Goal: Task Accomplishment & Management: Use online tool/utility

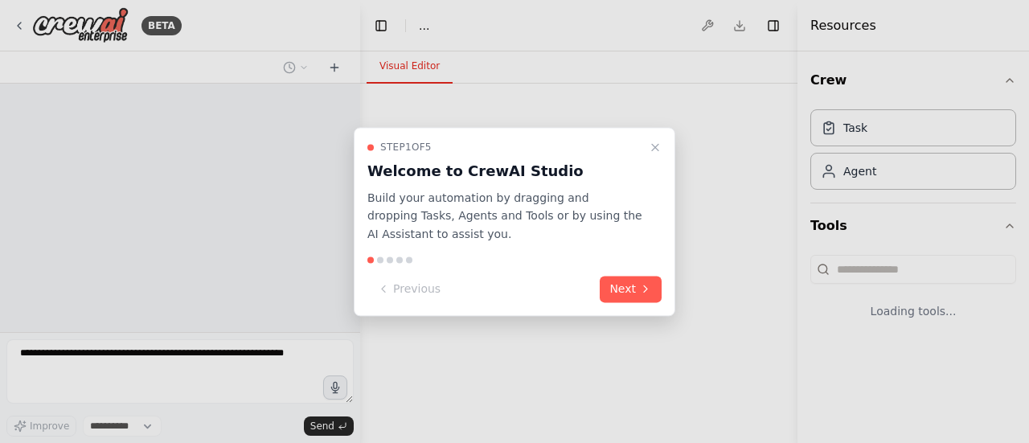
select select "****"
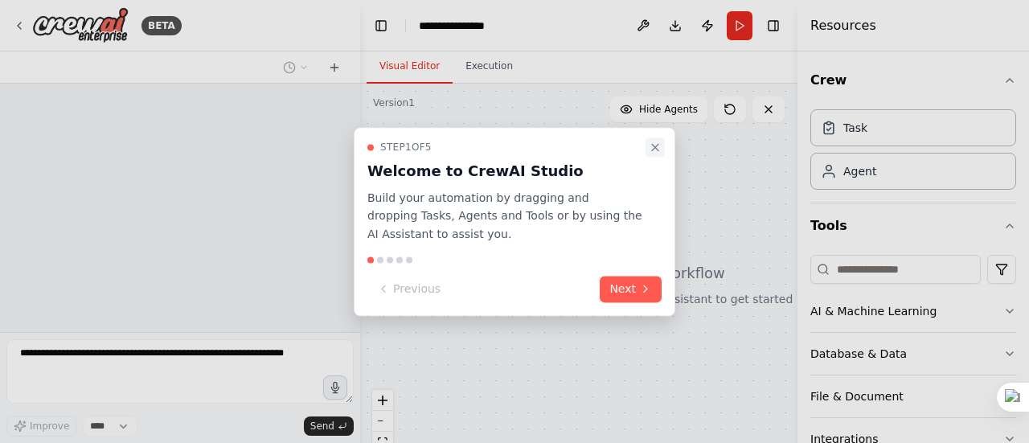
click at [657, 148] on icon "Close walkthrough" at bounding box center [655, 147] width 6 height 6
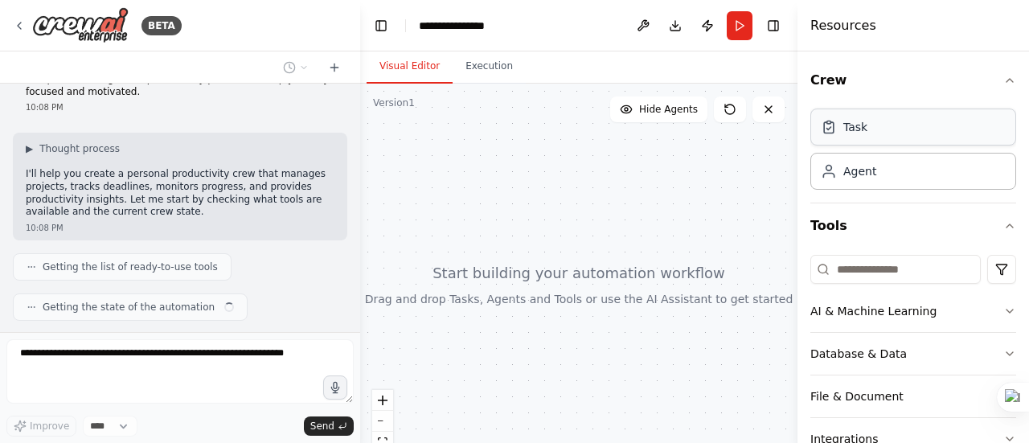
scroll to position [94, 0]
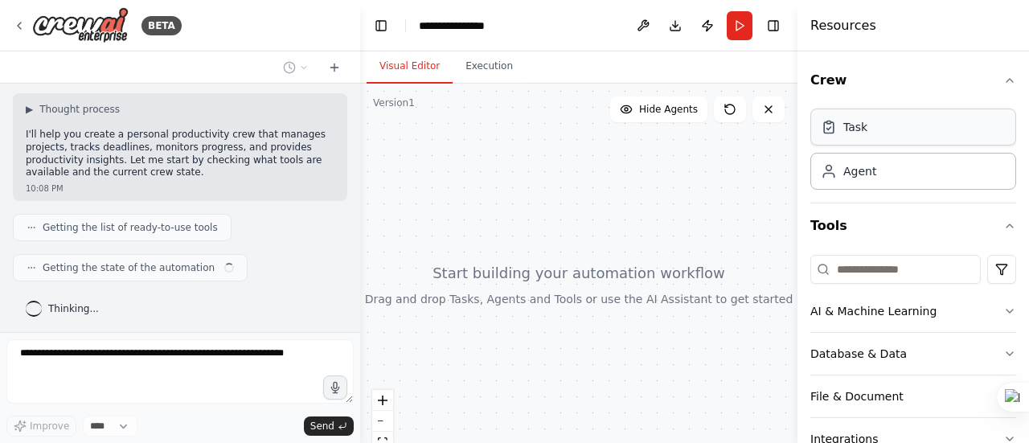
click at [889, 133] on div "Task" at bounding box center [914, 127] width 206 height 37
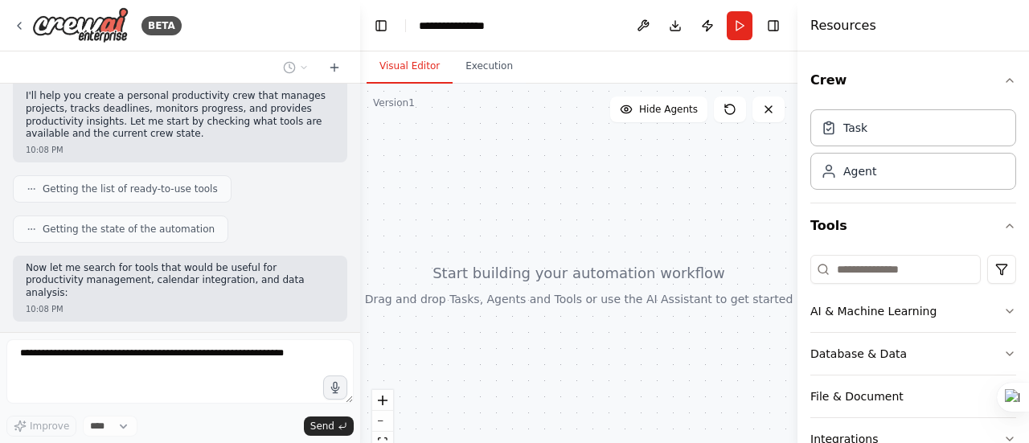
scroll to position [119, 0]
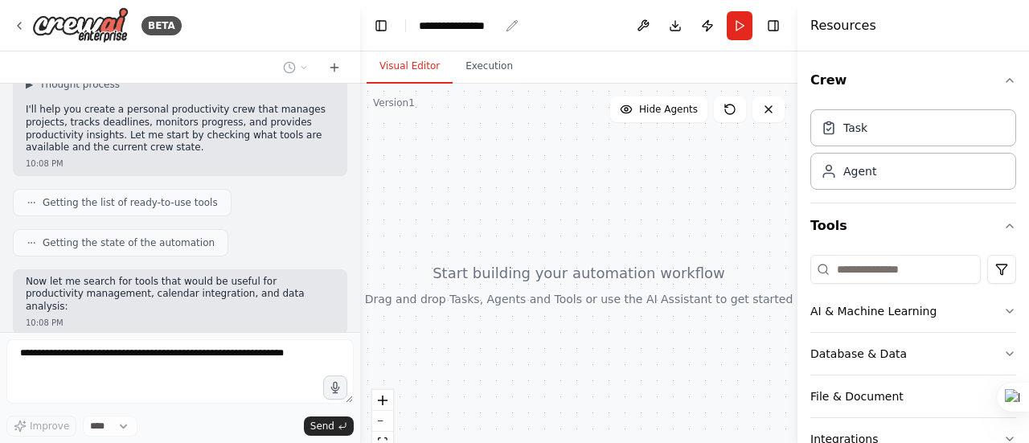
click at [449, 25] on div "**********" at bounding box center [459, 26] width 80 height 16
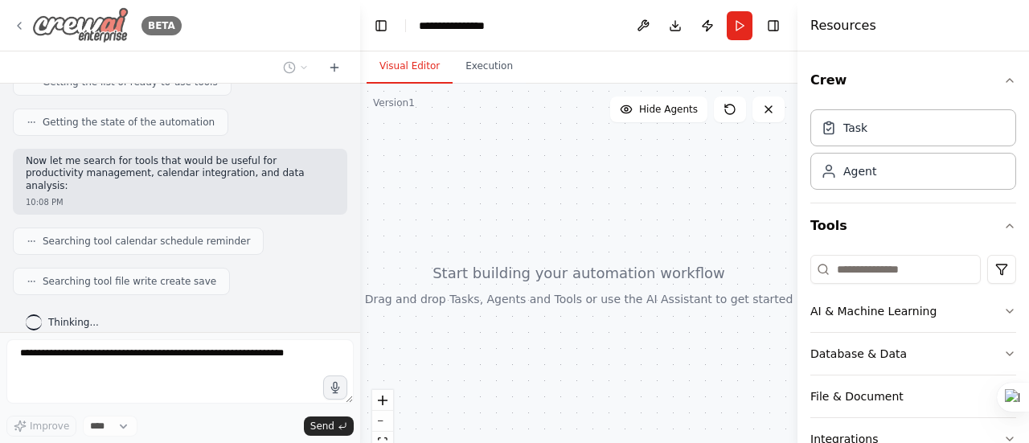
click at [18, 18] on div "BETA" at bounding box center [97, 25] width 169 height 36
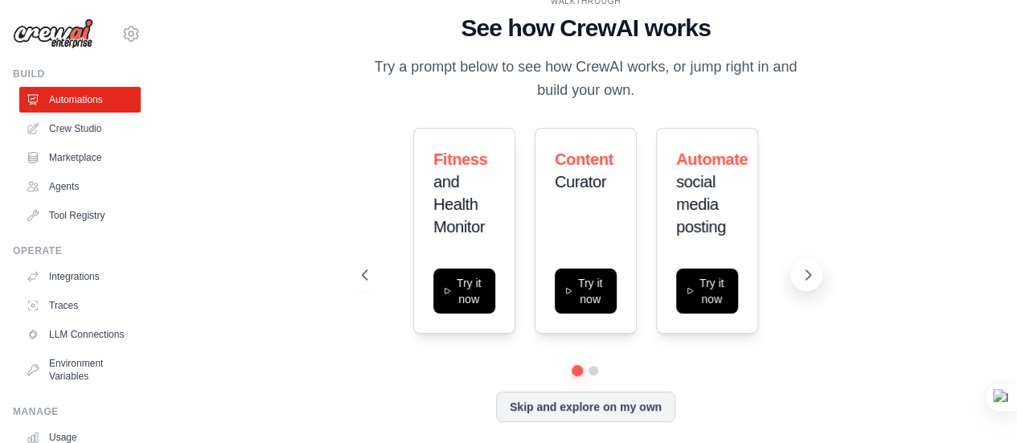
click at [807, 265] on button at bounding box center [807, 275] width 32 height 32
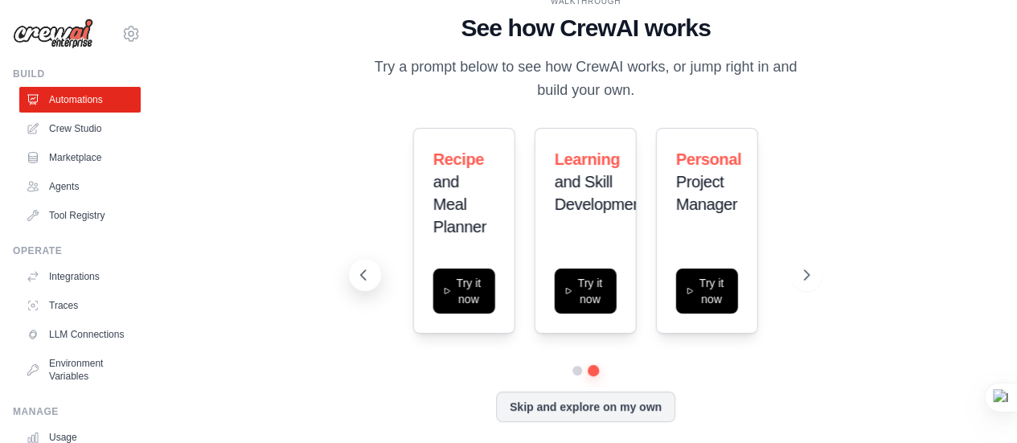
click at [364, 265] on button at bounding box center [365, 275] width 32 height 32
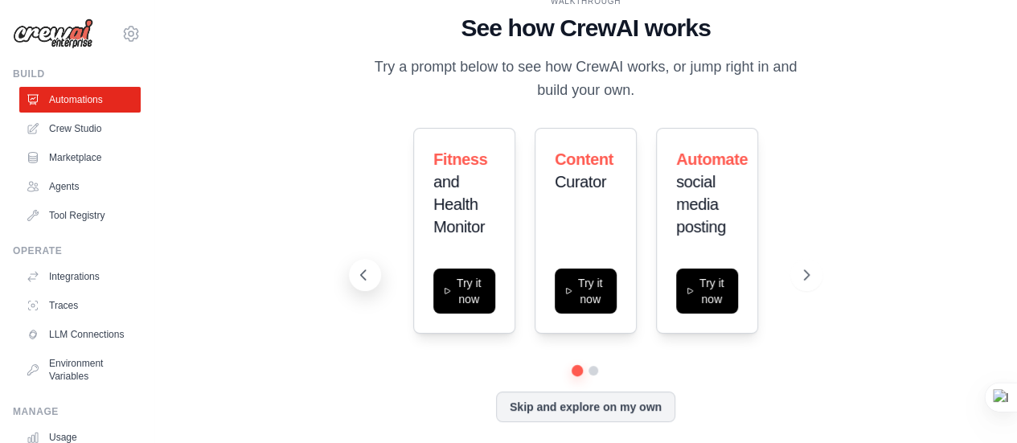
click at [364, 265] on button at bounding box center [365, 275] width 32 height 32
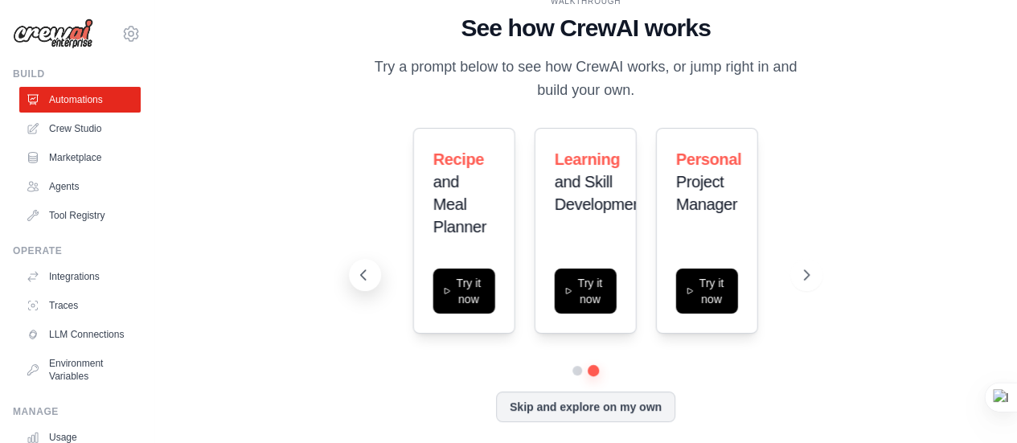
click at [364, 265] on button at bounding box center [365, 275] width 32 height 32
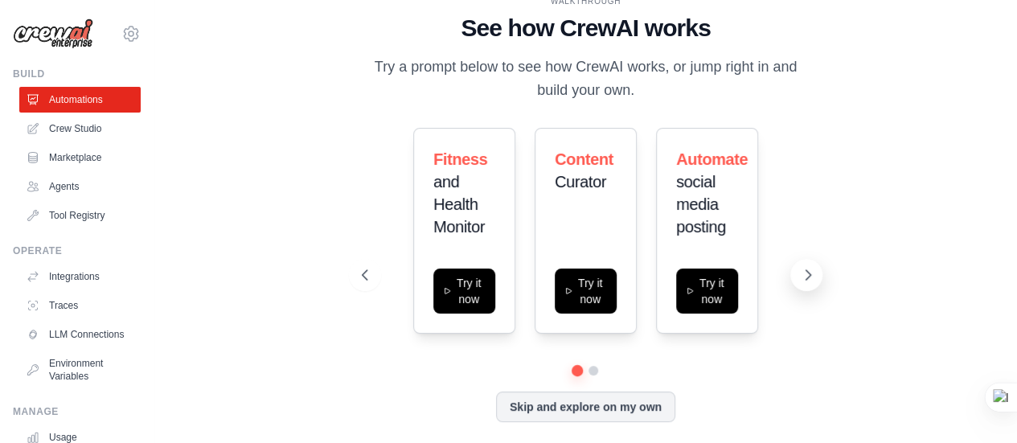
click at [805, 274] on icon at bounding box center [808, 275] width 16 height 16
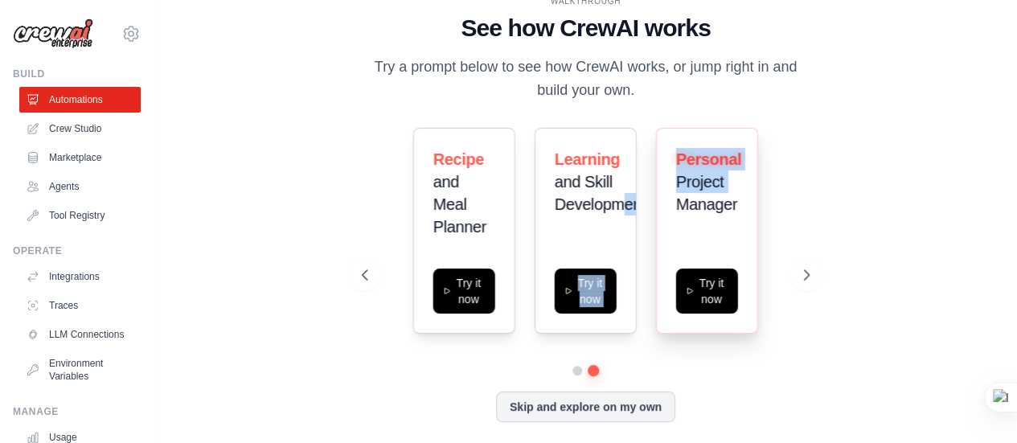
drag, startPoint x: 626, startPoint y: 207, endPoint x: 678, endPoint y: 203, distance: 52.4
click at [678, 203] on div "Recipe and Meal Planner Try it now Learning and Skill Development Try it now Pe…" at bounding box center [586, 231] width 448 height 206
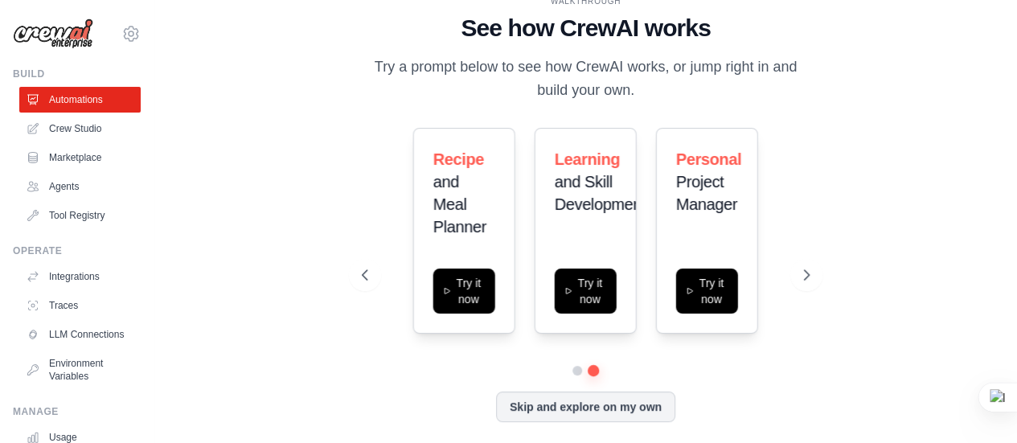
click at [821, 200] on div "WALKTHROUGH See how CrewAI works Try a prompt below to see how CrewAI works, or…" at bounding box center [586, 222] width 487 height 454
click at [807, 271] on icon at bounding box center [809, 275] width 5 height 10
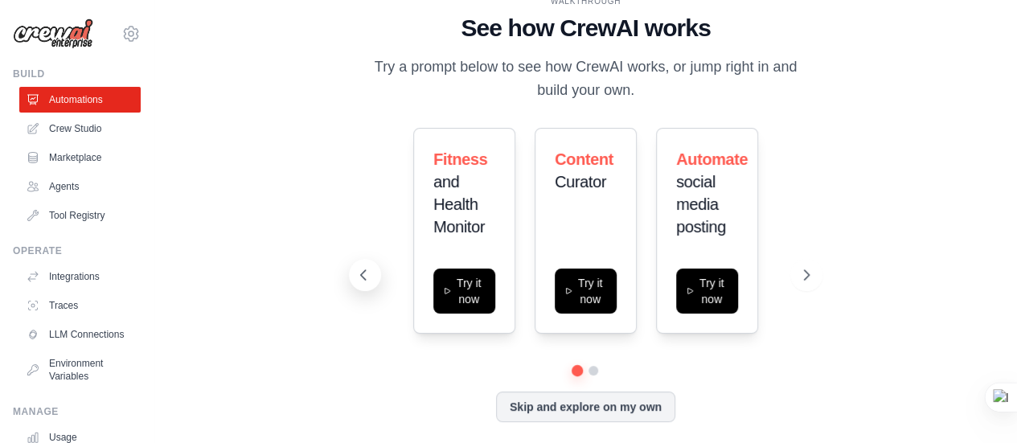
click at [367, 276] on icon at bounding box center [363, 275] width 16 height 16
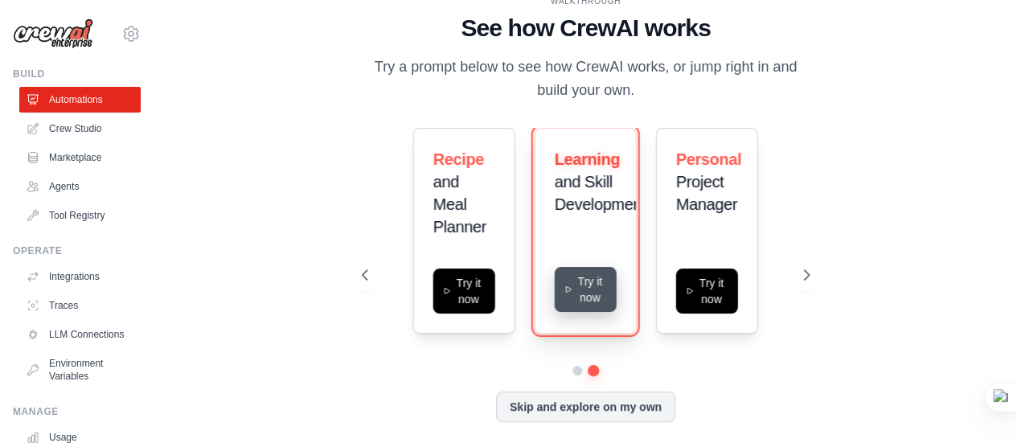
click at [582, 279] on button "Try it now" at bounding box center [586, 289] width 62 height 45
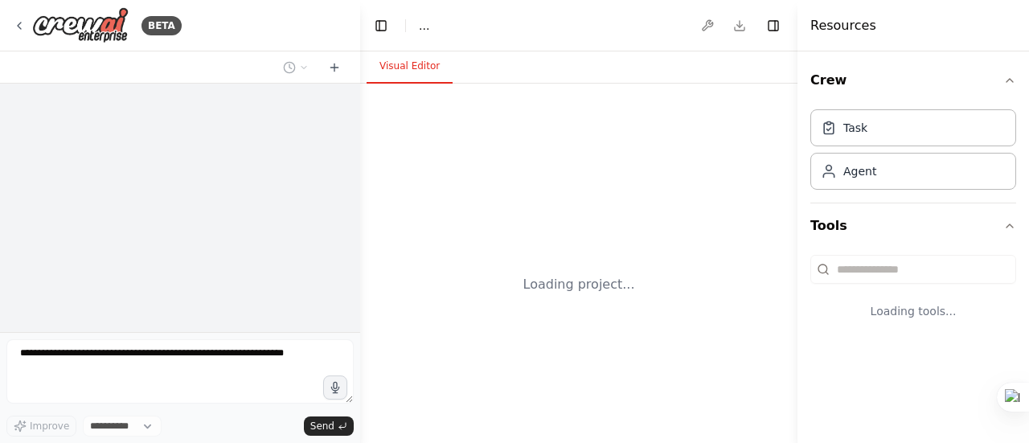
select select "****"
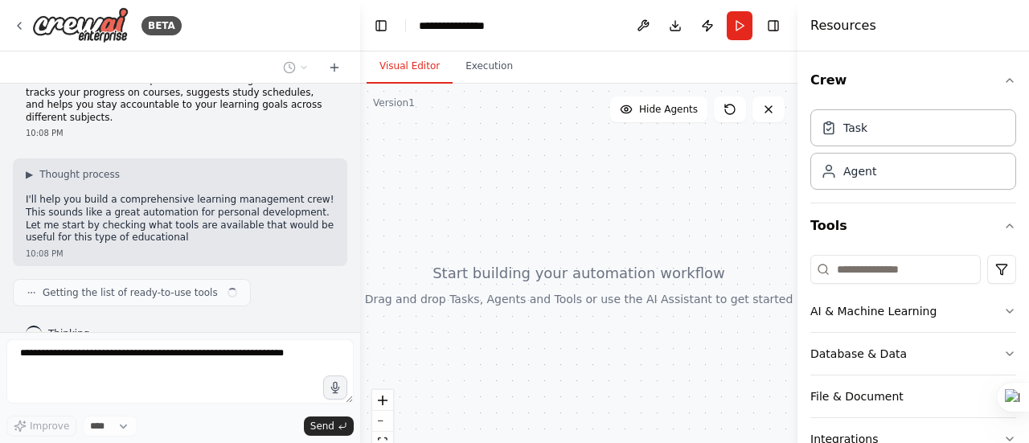
scroll to position [42, 0]
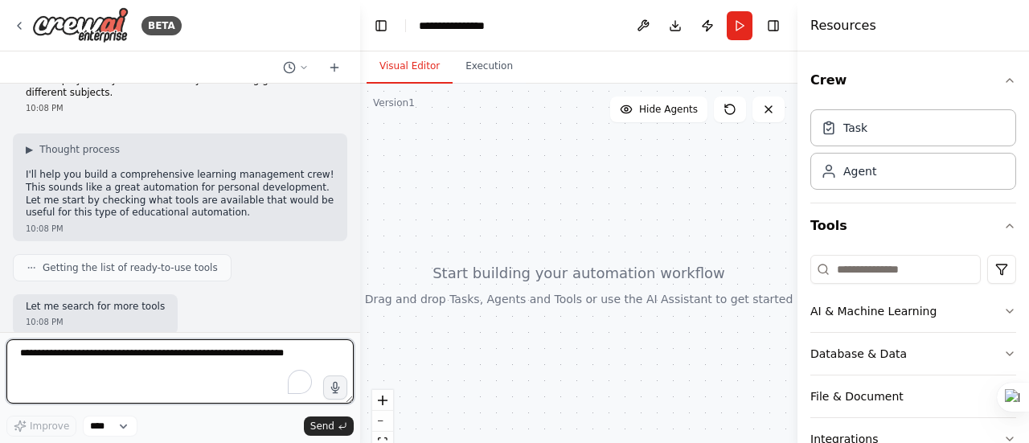
click at [85, 365] on textarea "To enrich screen reader interactions, please activate Accessibility in Grammarl…" at bounding box center [179, 371] width 347 height 64
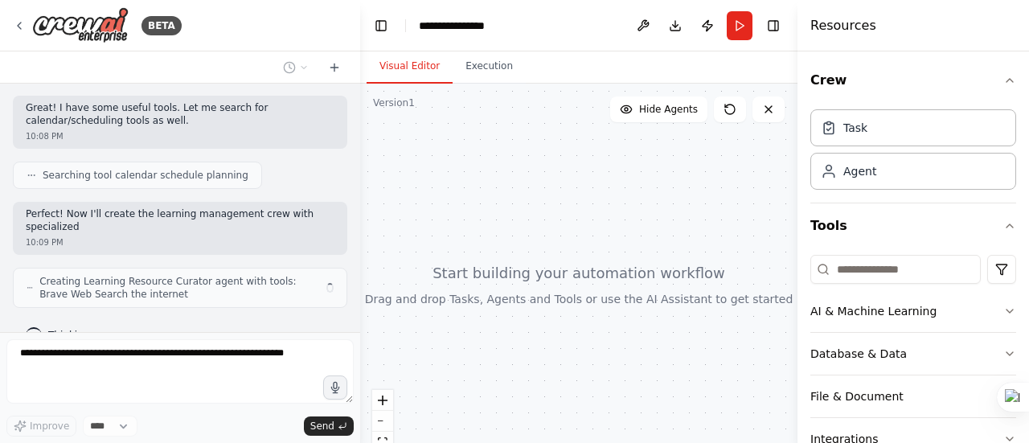
scroll to position [412, 0]
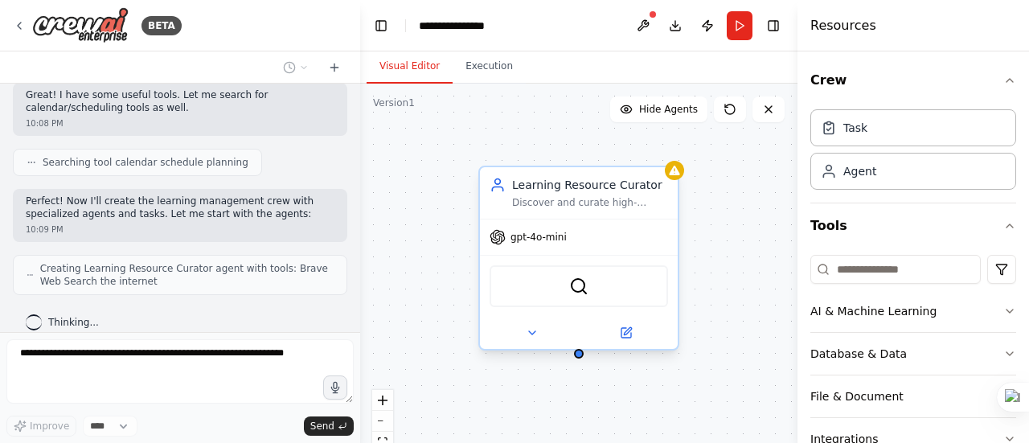
drag, startPoint x: 448, startPoint y: 279, endPoint x: 477, endPoint y: 273, distance: 29.7
click at [477, 273] on div "Learning Resource Curator Discover and curate high-quality, personalized learni…" at bounding box center [578, 285] width 437 height 402
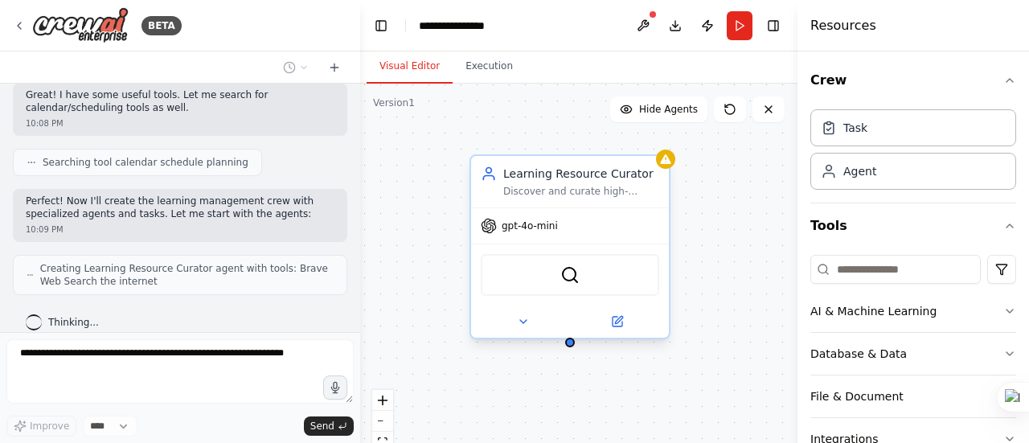
click at [532, 232] on span "gpt-4o-mini" at bounding box center [530, 226] width 56 height 13
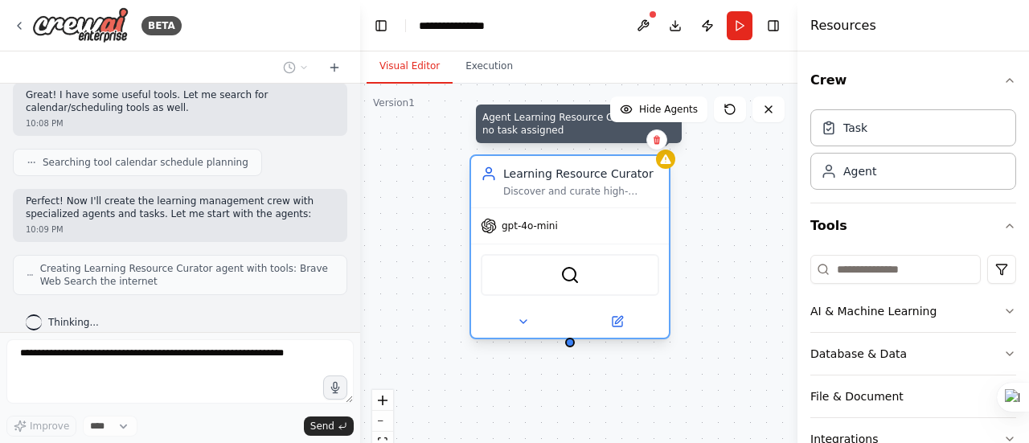
click at [669, 166] on div at bounding box center [665, 159] width 19 height 19
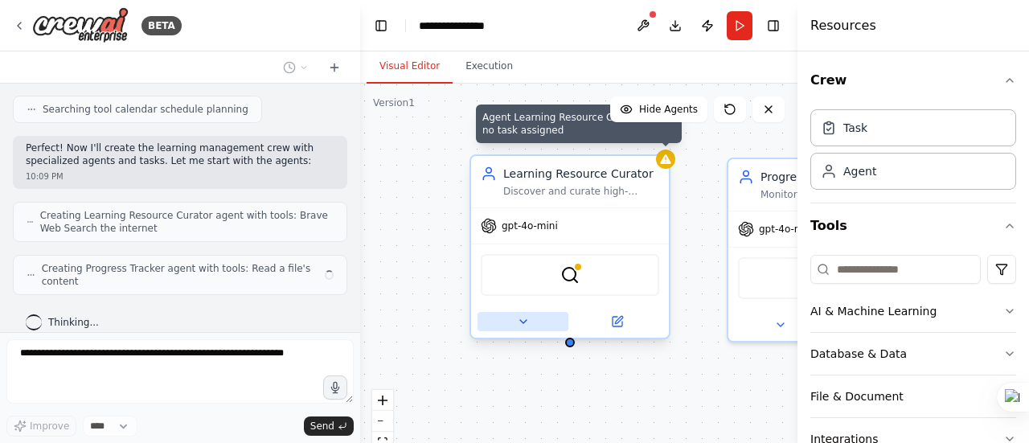
scroll to position [452, 0]
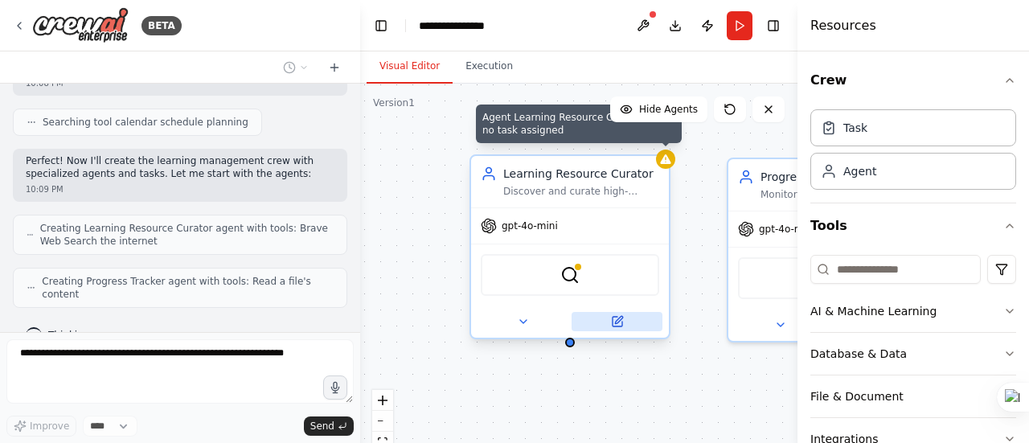
click at [614, 318] on icon at bounding box center [618, 322] width 10 height 10
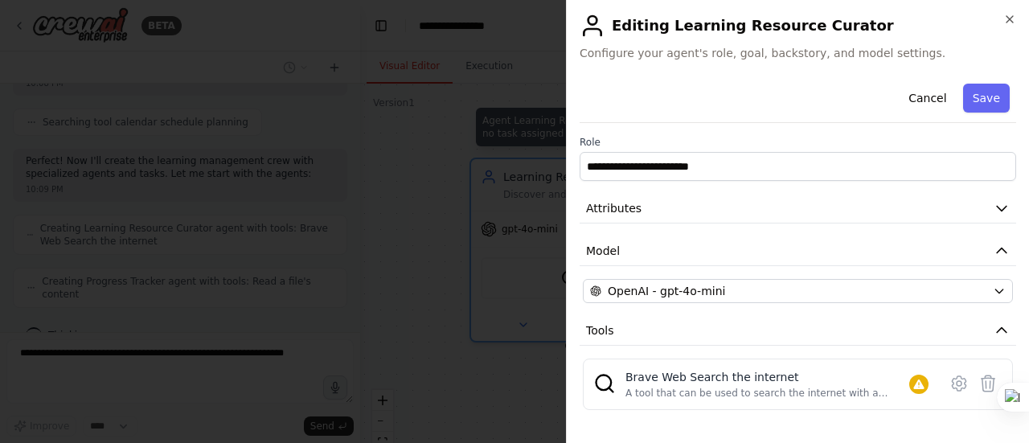
click at [465, 203] on div at bounding box center [514, 221] width 1029 height 443
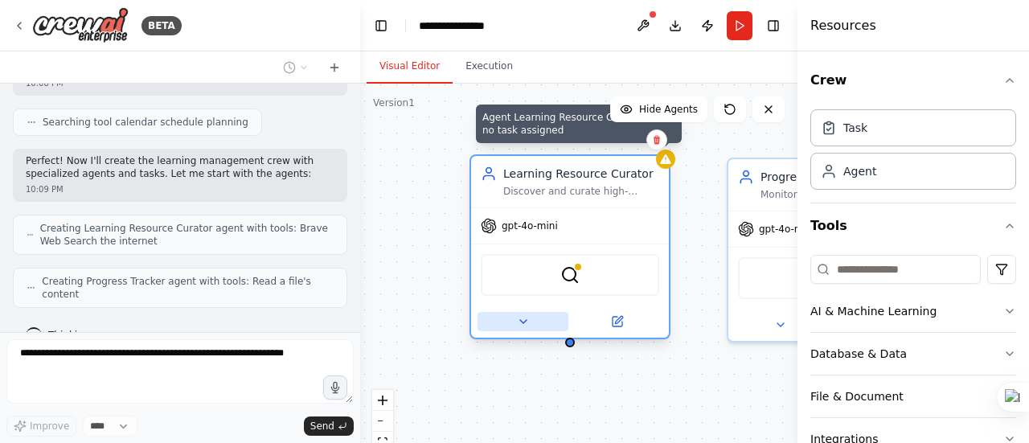
click at [520, 324] on icon at bounding box center [523, 321] width 13 height 13
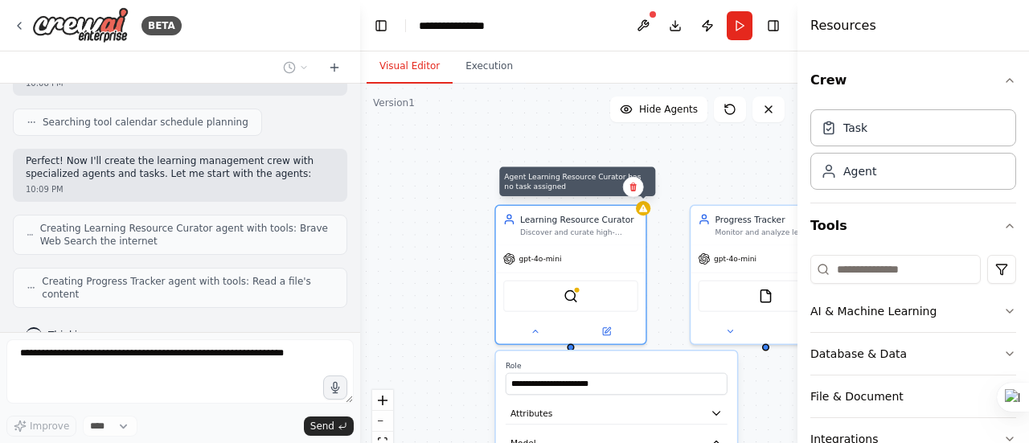
scroll to position [504, 0]
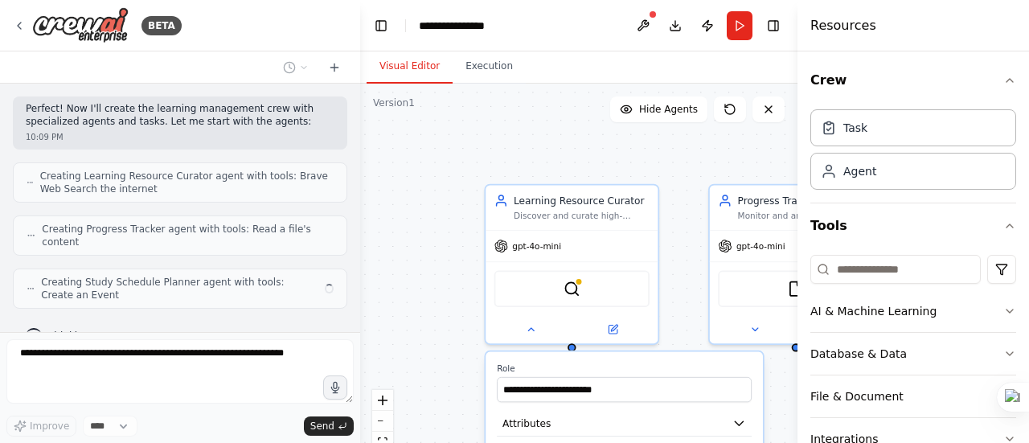
click at [392, 197] on div "**********" at bounding box center [578, 285] width 437 height 402
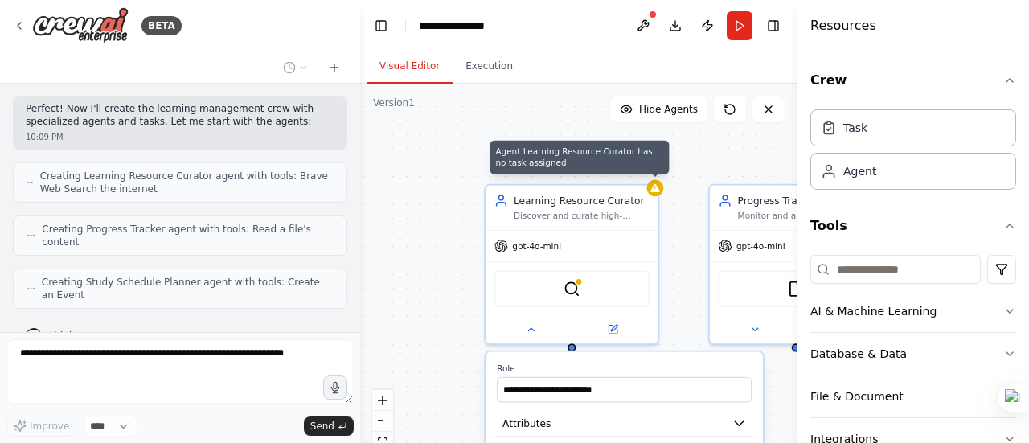
click at [474, 49] on header "**********" at bounding box center [578, 25] width 437 height 51
click at [466, 67] on button "Execution" at bounding box center [489, 67] width 73 height 34
click at [416, 64] on button "Visual Editor" at bounding box center [410, 67] width 86 height 34
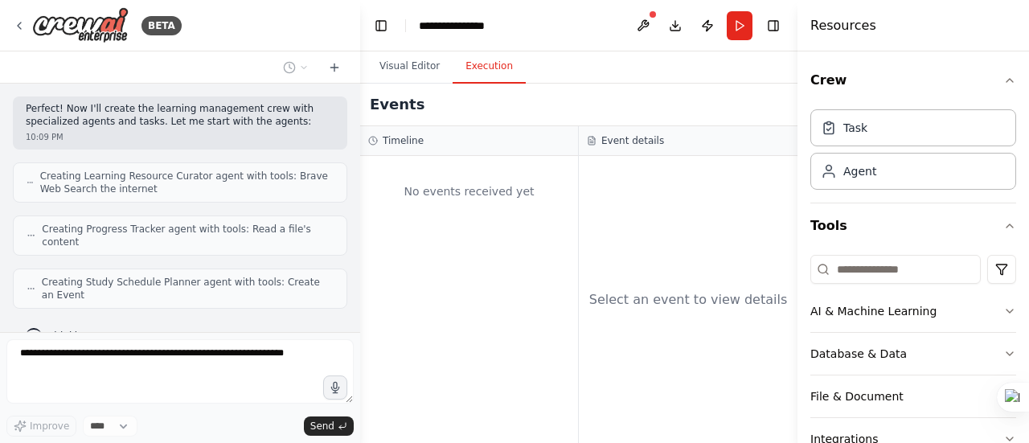
click at [471, 64] on button "Execution" at bounding box center [489, 67] width 73 height 34
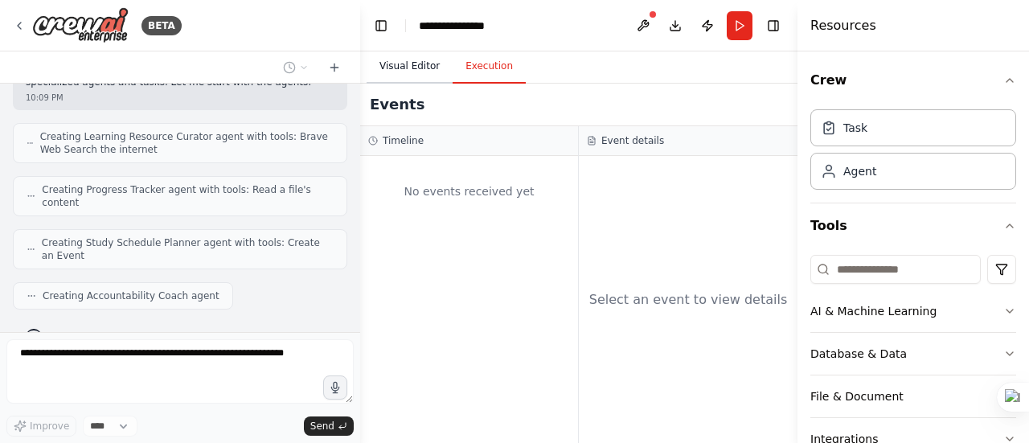
click at [396, 68] on button "Visual Editor" at bounding box center [410, 67] width 86 height 34
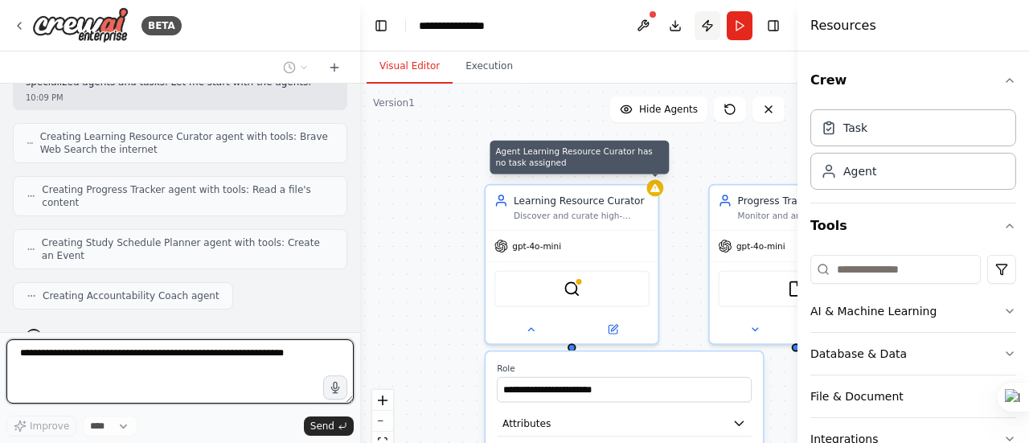
click at [703, 26] on button "Publish" at bounding box center [708, 25] width 26 height 29
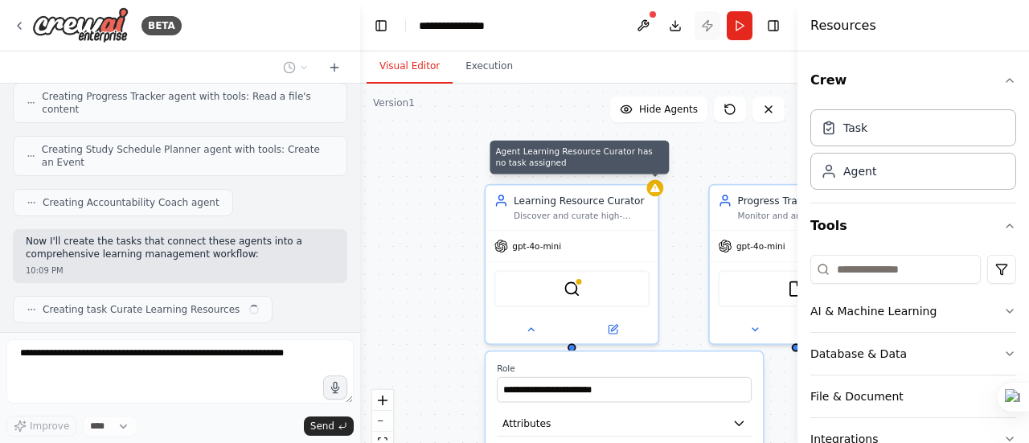
scroll to position [650, 0]
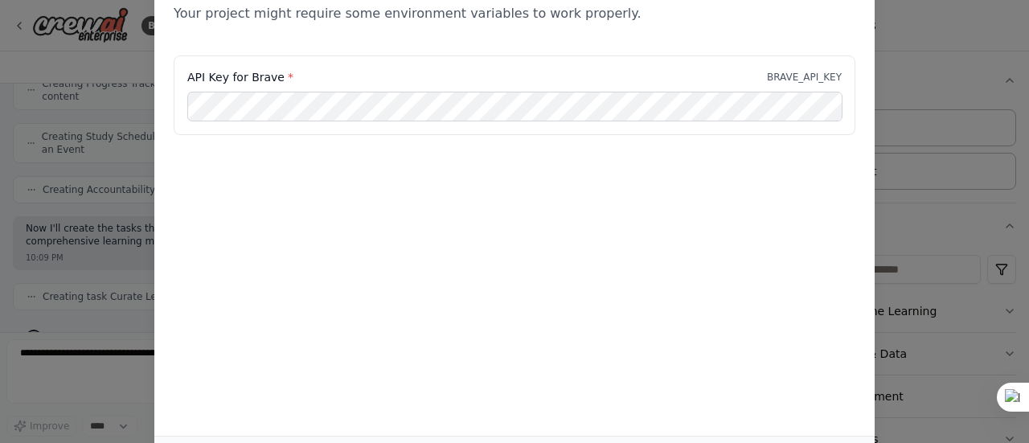
click at [111, 117] on div "Environment configuration Your project might require some environment variables…" at bounding box center [514, 221] width 1029 height 443
click at [895, 31] on div "Environment configuration Your project might require some environment variables…" at bounding box center [514, 221] width 1029 height 443
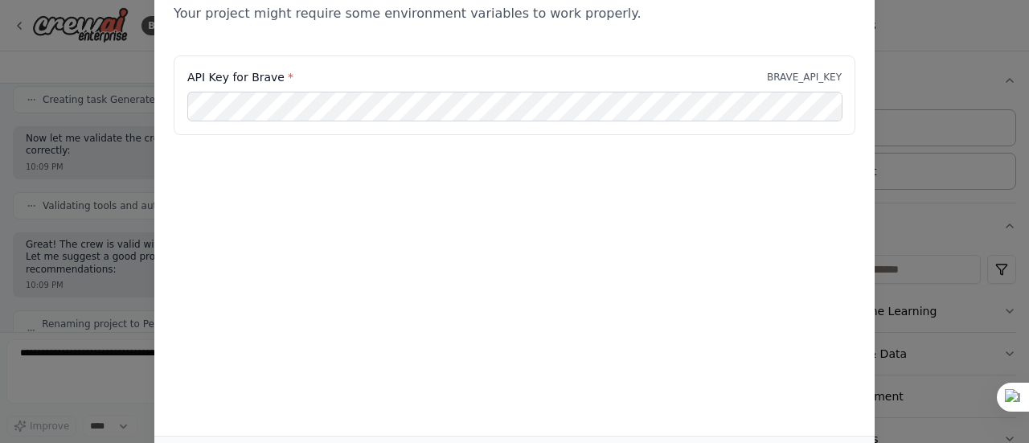
scroll to position [980, 0]
click at [877, 10] on div "Environment configuration Your project might require some environment variables…" at bounding box center [514, 221] width 1029 height 443
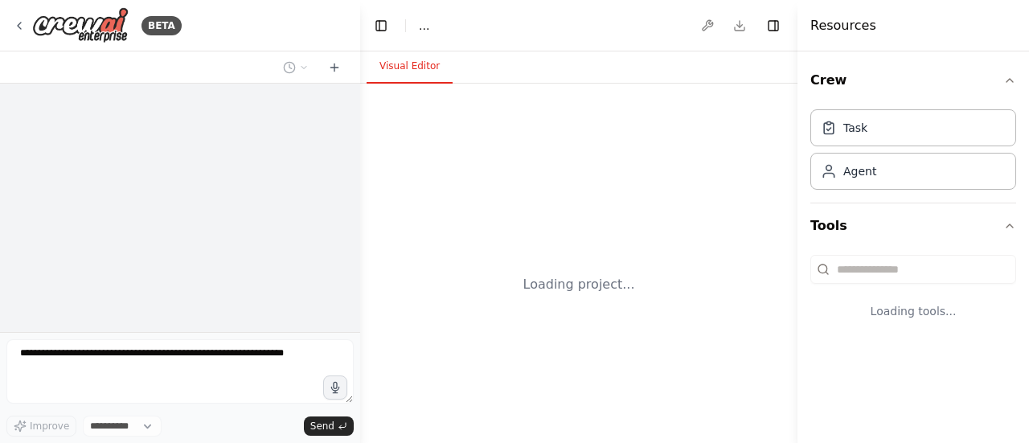
select select "****"
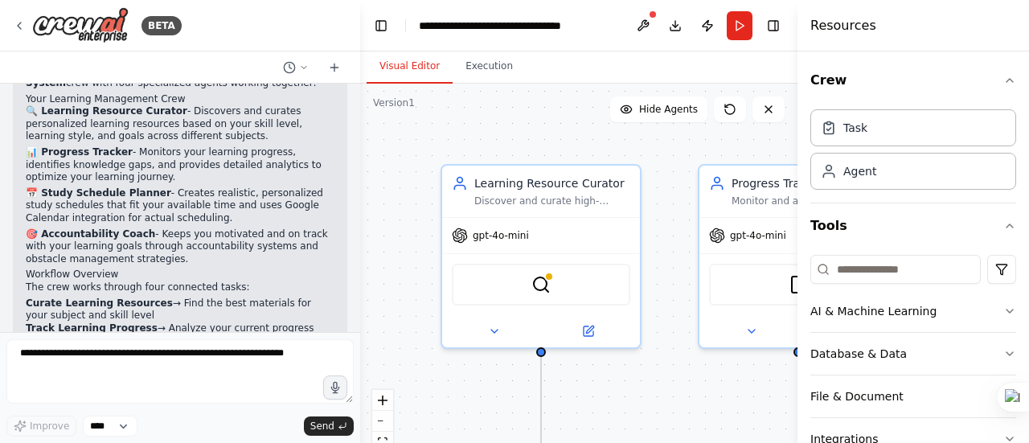
scroll to position [1515, 0]
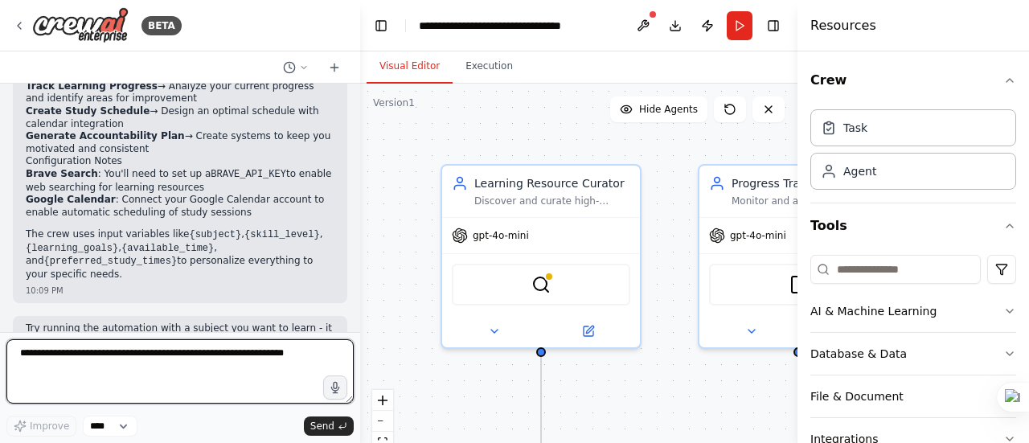
click at [97, 355] on textarea at bounding box center [179, 371] width 347 height 64
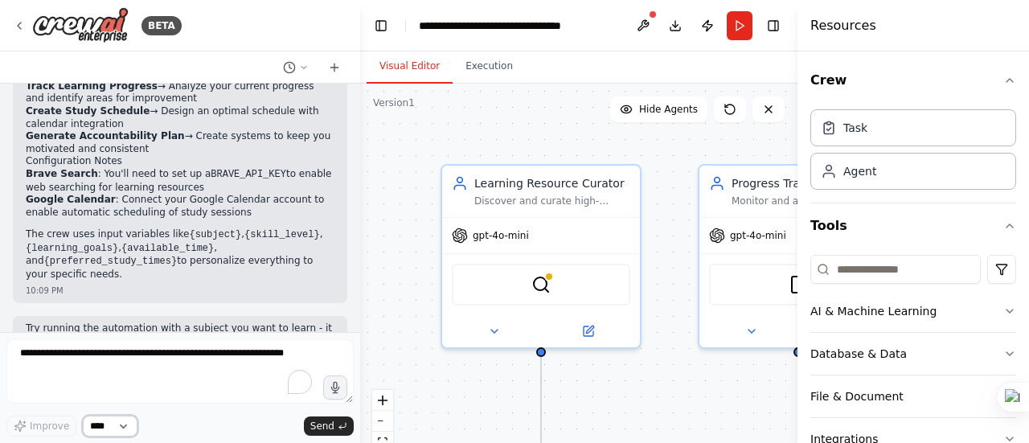
click at [109, 430] on select "****" at bounding box center [110, 426] width 55 height 21
click at [161, 407] on div at bounding box center [179, 374] width 347 height 70
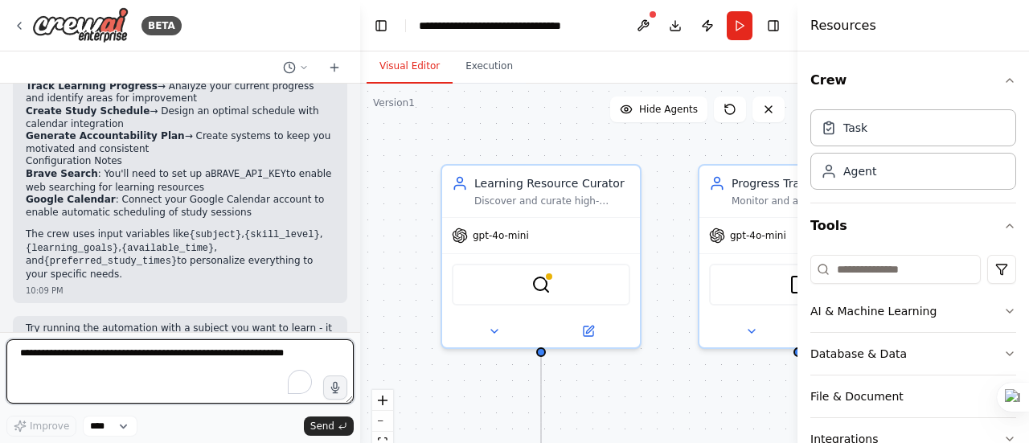
click at [169, 343] on textarea "To enrich screen reader interactions, please activate Accessibility in Grammarl…" at bounding box center [179, 371] width 347 height 64
type textarea "**********"
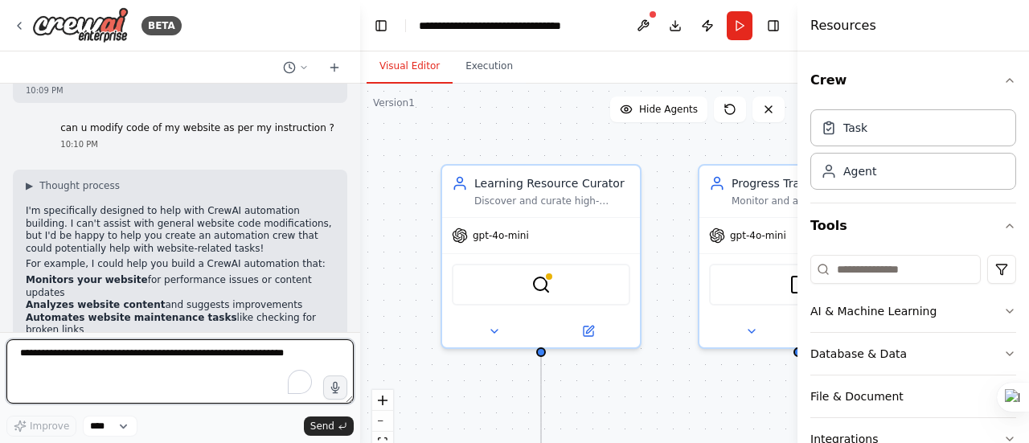
scroll to position [1777, 0]
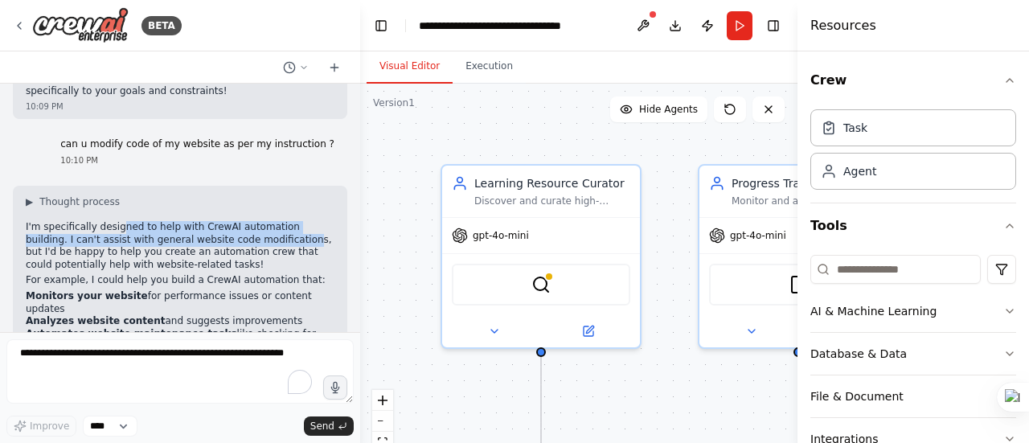
drag, startPoint x: 114, startPoint y: 173, endPoint x: 243, endPoint y: 187, distance: 129.4
click at [243, 221] on p "I'm specifically designed to help with CrewAI automation building. I can't assi…" at bounding box center [180, 246] width 309 height 50
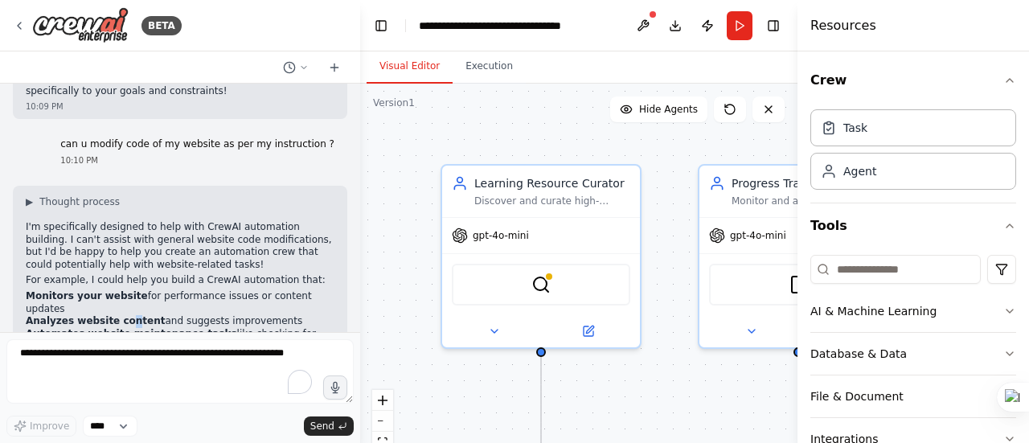
drag, startPoint x: 203, startPoint y: 242, endPoint x: 119, endPoint y: 247, distance: 84.6
click at [119, 315] on strong "Analyzes website content" at bounding box center [95, 320] width 139 height 11
drag, startPoint x: 156, startPoint y: 239, endPoint x: 277, endPoint y: 235, distance: 121.5
click at [302, 229] on div "▶ Thought process I'm specifically designed to help with CrewAI automation buil…" at bounding box center [180, 316] width 309 height 243
drag, startPoint x: 103, startPoint y: 261, endPoint x: 343, endPoint y: 265, distance: 239.7
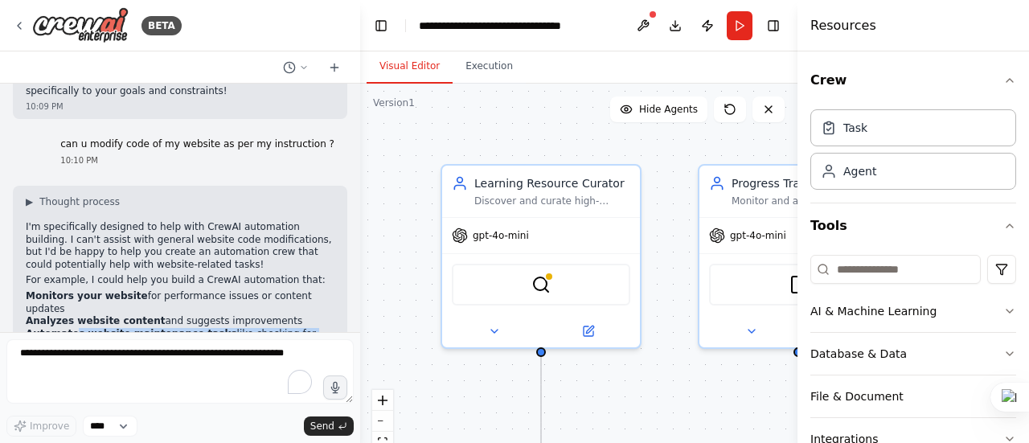
click at [343, 265] on div "Build a crew that curates personalized learning resources, tracks your progress…" at bounding box center [180, 208] width 360 height 249
click at [153, 328] on li "Automates website maintenance tasks like checking for broken links" at bounding box center [180, 340] width 309 height 25
